Goal: Task Accomplishment & Management: Manage account settings

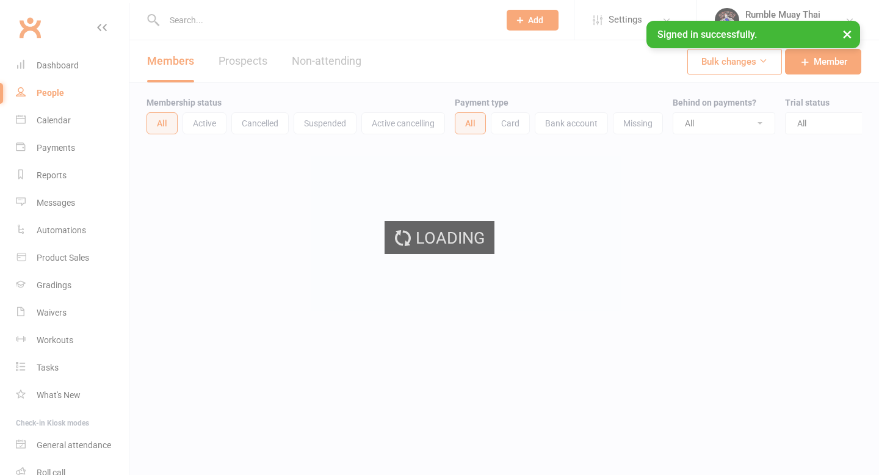
select select "100"
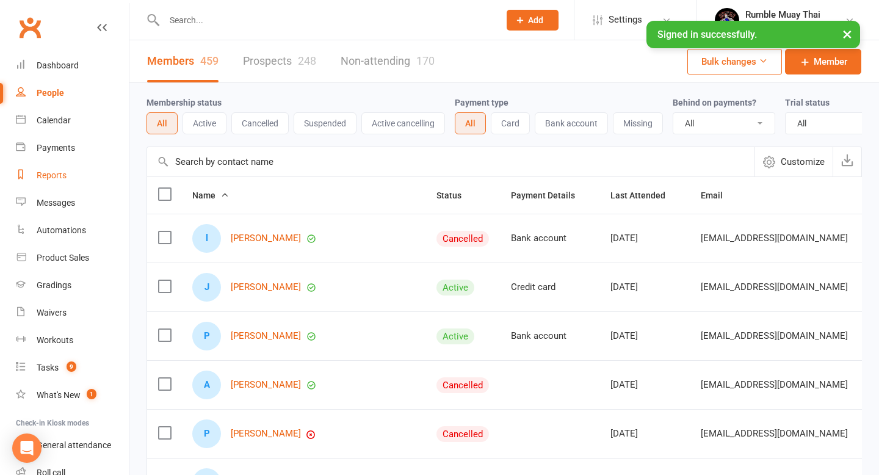
click at [68, 178] on link "Reports" at bounding box center [72, 175] width 113 height 27
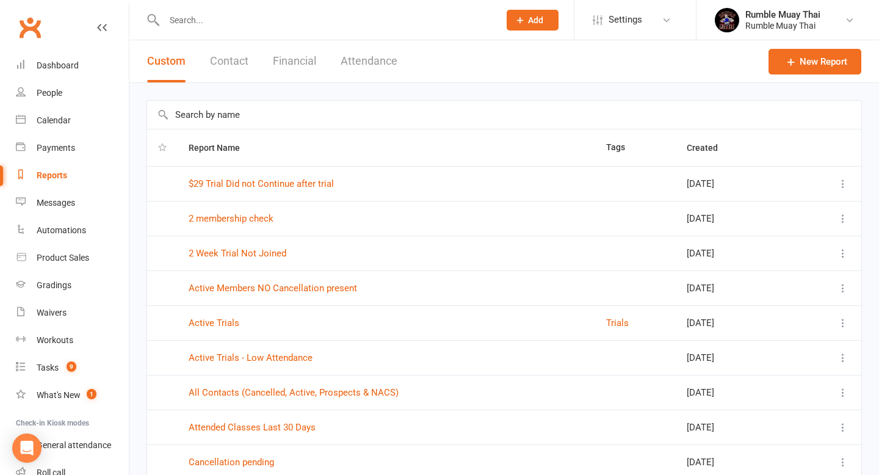
click at [318, 111] on input "text" at bounding box center [504, 115] width 714 height 28
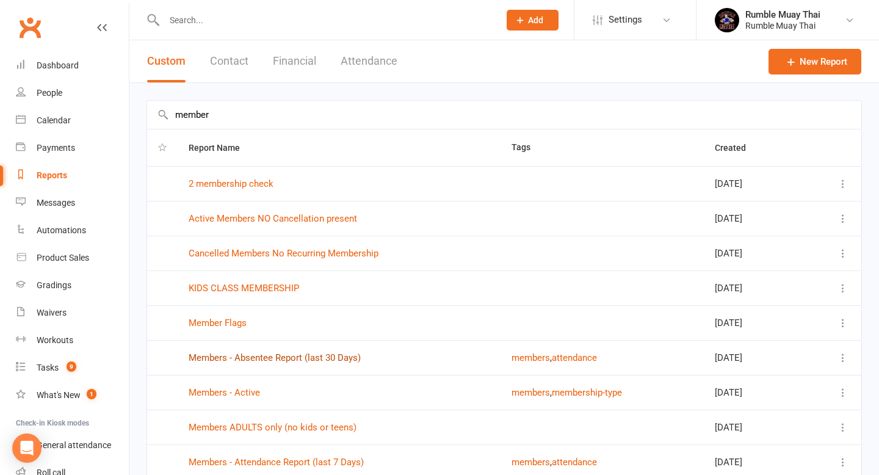
type input "member"
click at [287, 358] on link "Members - Absentee Report (last 30 Days)" at bounding box center [275, 357] width 172 height 11
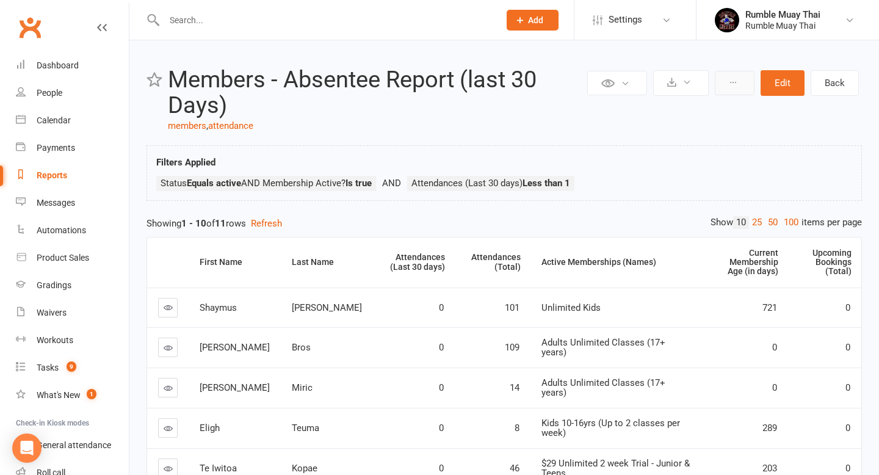
click at [726, 85] on button at bounding box center [734, 83] width 40 height 24
click at [802, 31] on link "Rumble Muay Thai Rumble Muay Thai" at bounding box center [787, 20] width 146 height 24
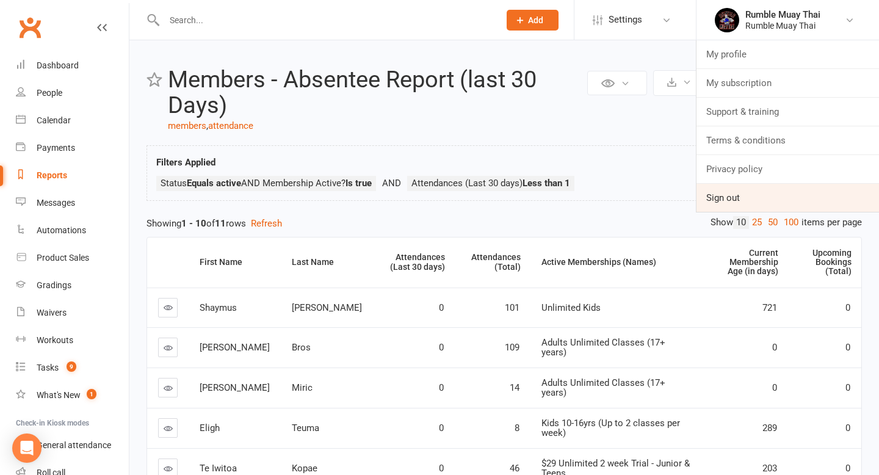
click at [714, 198] on link "Sign out" at bounding box center [787, 198] width 182 height 28
